Goal: Task Accomplishment & Management: Manage account settings

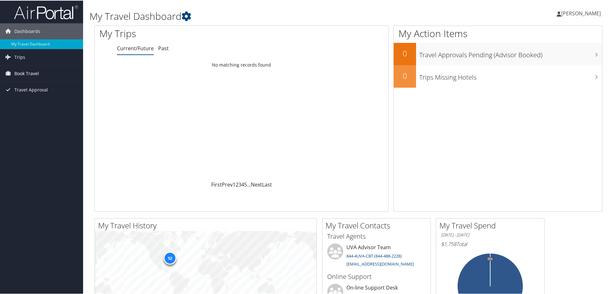
click at [33, 70] on span "Book Travel" at bounding box center [26, 73] width 25 height 16
click at [24, 58] on span "Trips" at bounding box center [19, 57] width 11 height 16
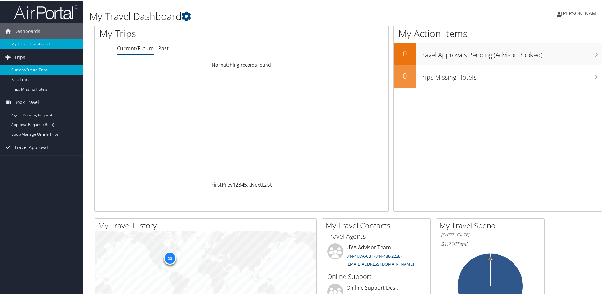
click at [36, 67] on link "Current/Future Trips" at bounding box center [41, 70] width 83 height 10
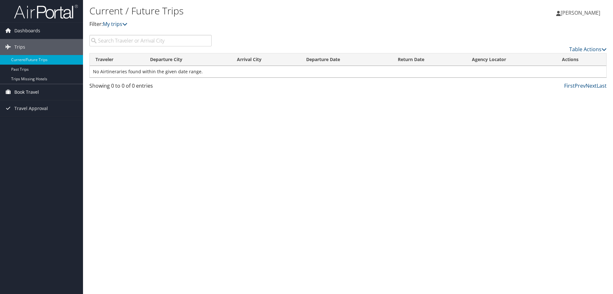
click at [26, 88] on span "Book Travel" at bounding box center [26, 92] width 25 height 16
click at [38, 124] on link "Book/Manage Online Trips" at bounding box center [41, 124] width 83 height 10
